Goal: Task Accomplishment & Management: Manage account settings

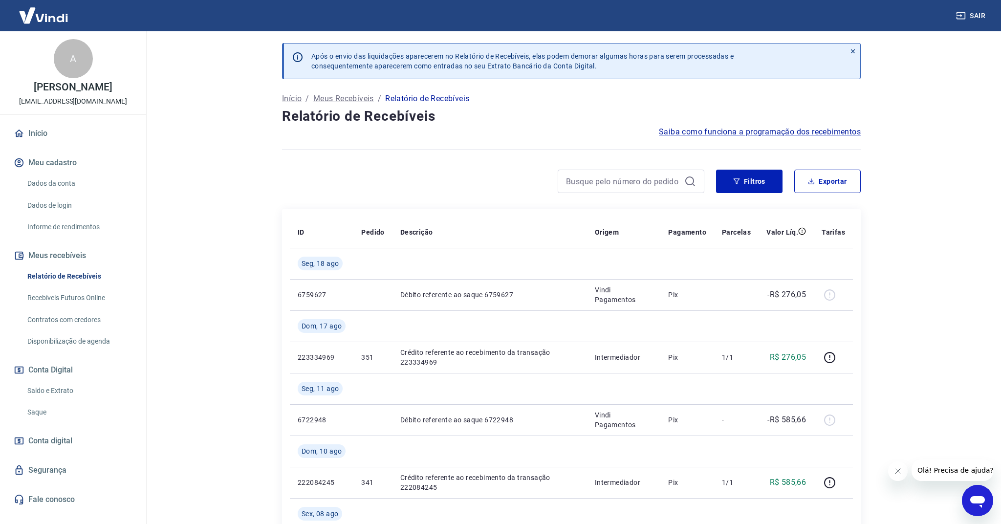
click at [56, 298] on link "Recebíveis Futuros Online" at bounding box center [78, 298] width 111 height 20
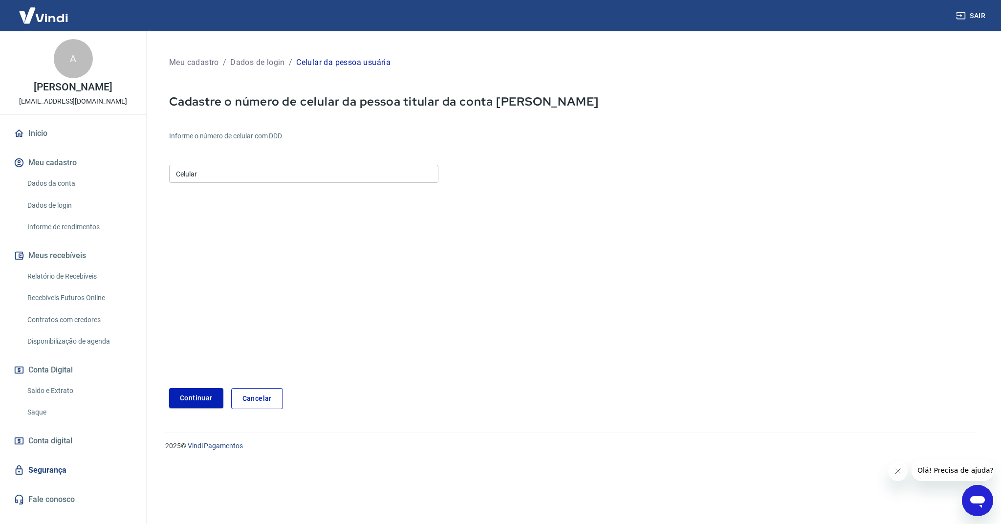
click at [254, 178] on input "Celular" at bounding box center [303, 174] width 269 height 18
type input "(45) 99142-2914"
click at [207, 396] on button "Continuar" at bounding box center [196, 398] width 54 height 20
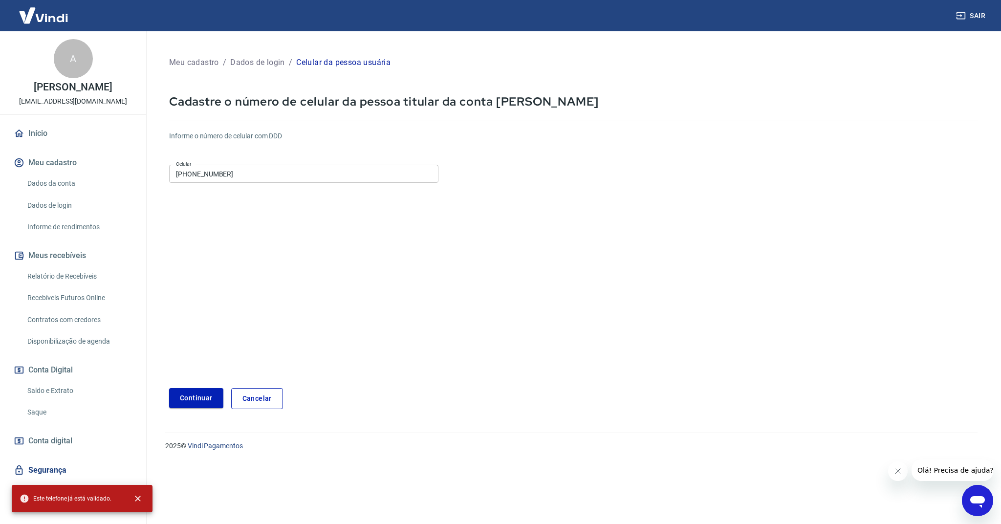
click at [264, 396] on link "Cancelar" at bounding box center [257, 398] width 52 height 21
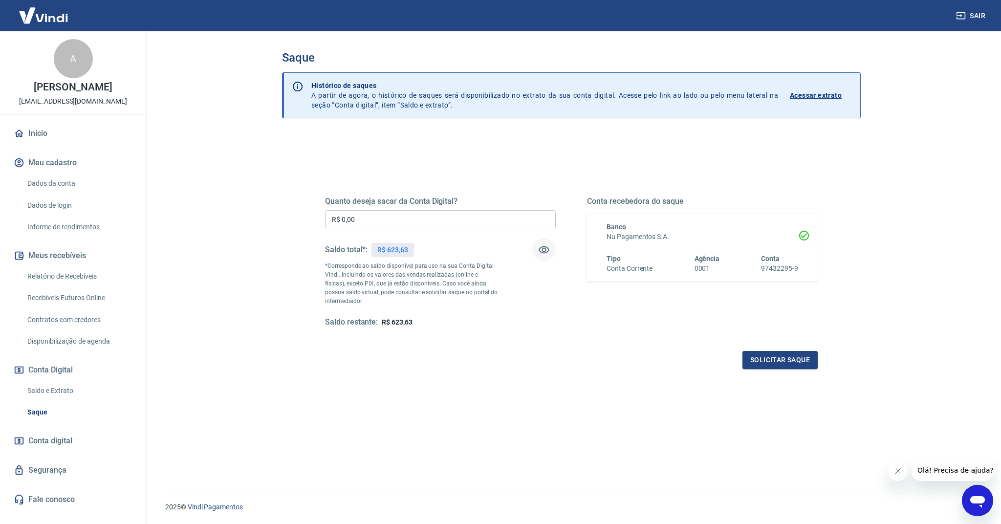
click at [544, 252] on icon "button" at bounding box center [544, 250] width 12 height 12
click at [545, 252] on icon "button" at bounding box center [544, 250] width 12 height 12
click at [73, 256] on button "Meus recebíveis" at bounding box center [73, 256] width 123 height 22
click at [51, 390] on link "Saldo e Extrato" at bounding box center [78, 391] width 111 height 20
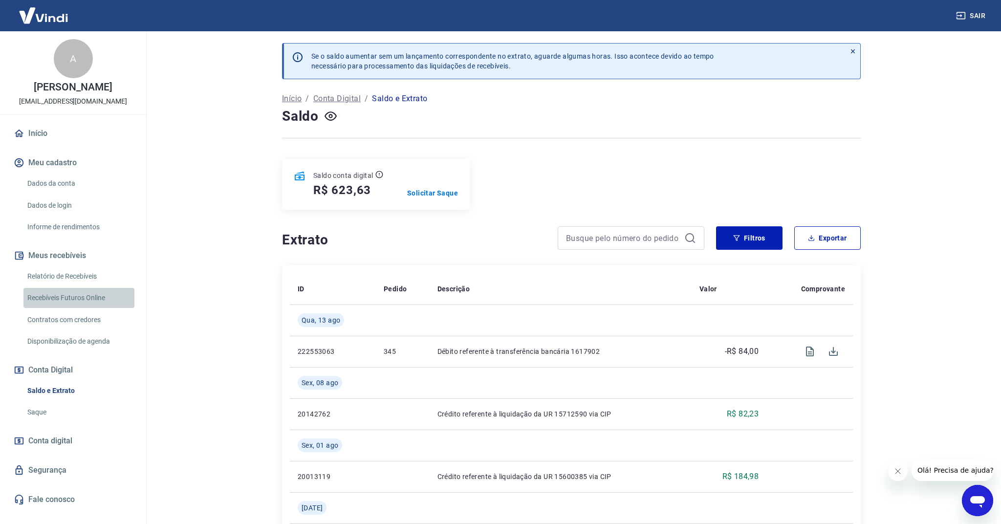
click at [65, 295] on link "Recebíveis Futuros Online" at bounding box center [78, 298] width 111 height 20
